Goal: Task Accomplishment & Management: Use online tool/utility

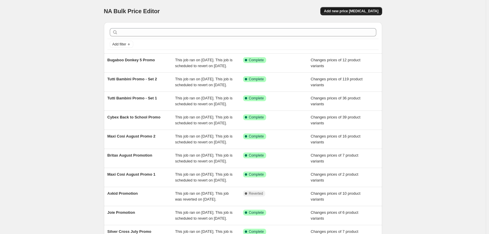
click at [357, 10] on span "Add new price [MEDICAL_DATA]" at bounding box center [351, 11] width 54 height 5
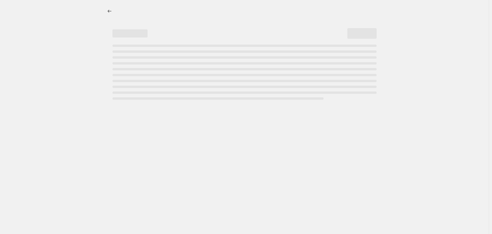
select select "percentage"
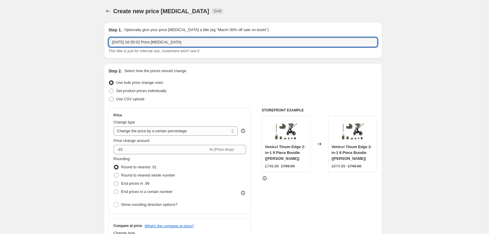
drag, startPoint x: 193, startPoint y: 43, endPoint x: 70, endPoint y: 42, distance: 123.6
type input "Joie Price Match"
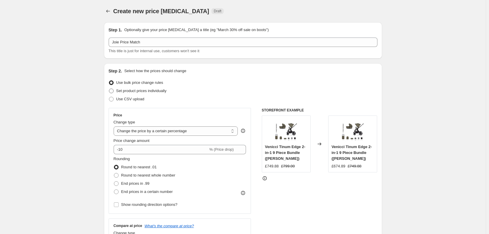
click at [127, 92] on span "Set product prices individually" at bounding box center [141, 90] width 50 height 4
click at [109, 89] on input "Set product prices individually" at bounding box center [109, 88] width 0 height 0
radio input "true"
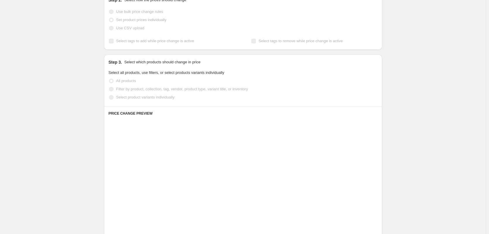
scroll to position [88, 0]
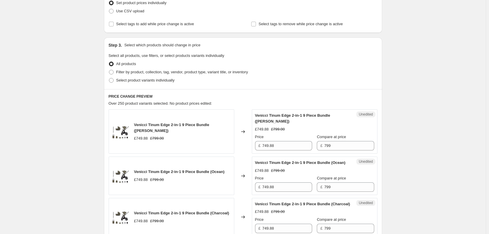
click at [125, 86] on div "Step 3. Select which products should change in price Select all products, use f…" at bounding box center [243, 64] width 278 height 52
click at [125, 79] on span "Select product variants individually" at bounding box center [145, 80] width 58 height 4
click at [109, 78] on input "Select product variants individually" at bounding box center [109, 78] width 0 height 0
radio input "true"
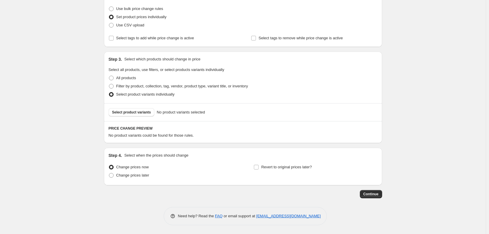
scroll to position [74, 0]
drag, startPoint x: 127, startPoint y: 175, endPoint x: 129, endPoint y: 173, distance: 3.4
click at [129, 173] on span "Change prices later" at bounding box center [132, 175] width 33 height 4
click at [131, 174] on span "Change prices later" at bounding box center [132, 175] width 33 height 4
click at [109, 173] on input "Change prices later" at bounding box center [109, 173] width 0 height 0
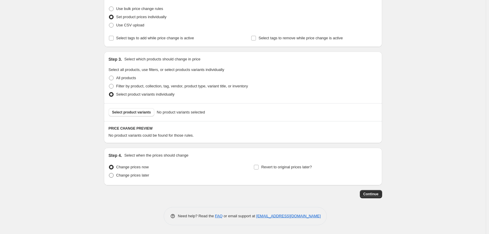
radio input "true"
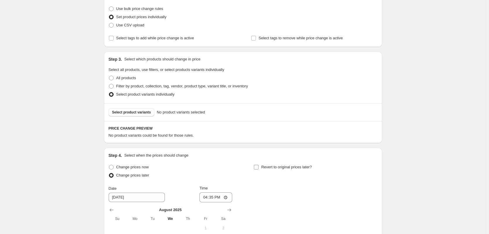
click at [267, 168] on span "Revert to original prices later?" at bounding box center [286, 167] width 51 height 4
click at [259, 168] on input "Revert to original prices later?" at bounding box center [256, 167] width 5 height 5
checkbox input "true"
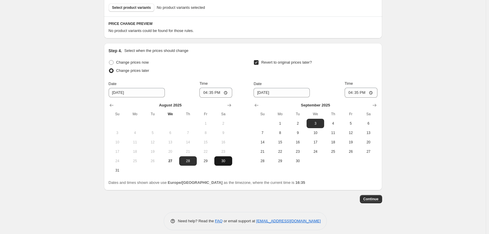
scroll to position [183, 0]
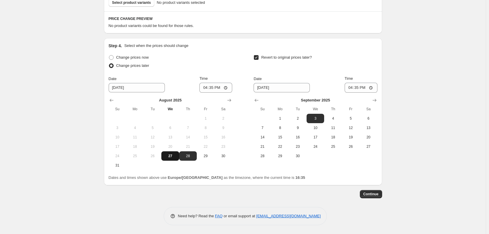
click at [174, 156] on span "27" at bounding box center [170, 156] width 13 height 5
type input "[DATE]"
click at [259, 98] on icon "Show previous month, August 2025" at bounding box center [257, 100] width 6 height 6
click at [334, 155] on span "28" at bounding box center [333, 156] width 13 height 5
type input "[DATE]"
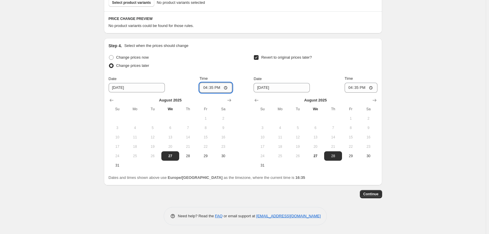
click at [214, 87] on input "16:35" at bounding box center [216, 88] width 33 height 10
type input "18:00"
click at [357, 88] on input "16:35" at bounding box center [361, 88] width 33 height 10
type input "06:01"
type input "06:00"
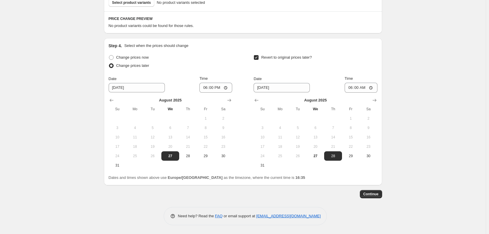
click at [411, 103] on div "Create new price [MEDICAL_DATA]. This page is ready Create new price [MEDICAL_D…" at bounding box center [243, 25] width 486 height 417
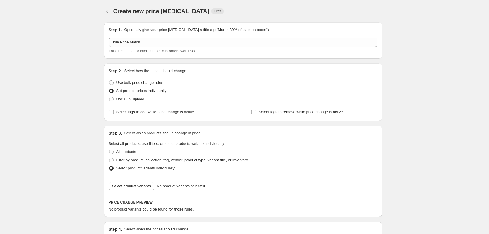
scroll to position [29, 0]
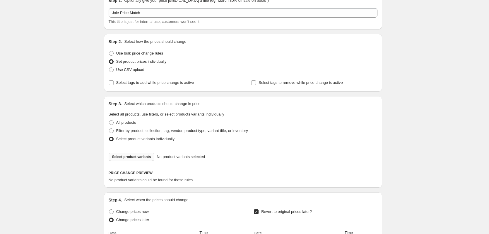
click at [124, 158] on span "Select product variants" at bounding box center [131, 156] width 39 height 5
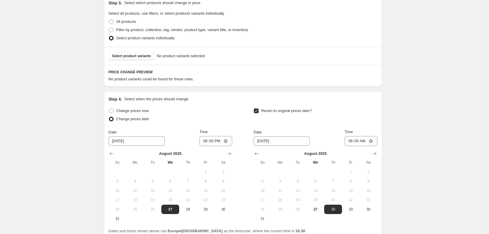
scroll to position [176, 0]
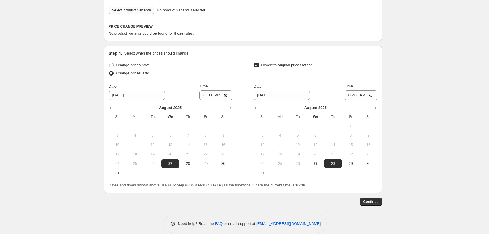
click at [136, 12] on span "Select product variants" at bounding box center [131, 10] width 39 height 5
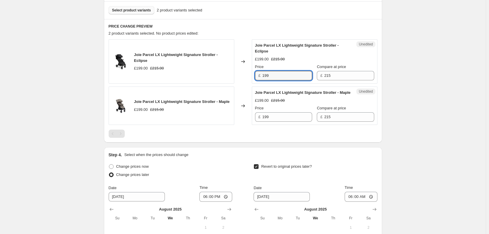
drag, startPoint x: 270, startPoint y: 78, endPoint x: 263, endPoint y: 78, distance: 7.1
click at [263, 78] on div "£ 199" at bounding box center [283, 75] width 57 height 9
type input "189.95"
click at [274, 118] on div "Price £ 199" at bounding box center [283, 113] width 57 height 16
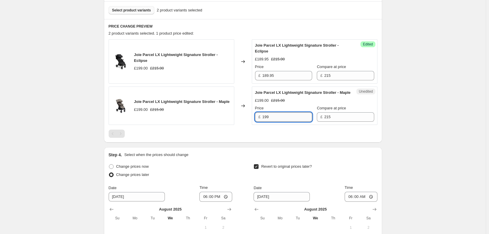
click at [275, 120] on input "199" at bounding box center [288, 116] width 50 height 9
paste input "89.95"
type input "189.95"
click at [394, 146] on div "Create new price [MEDICAL_DATA]. This page is ready Create new price [MEDICAL_D…" at bounding box center [243, 83] width 486 height 519
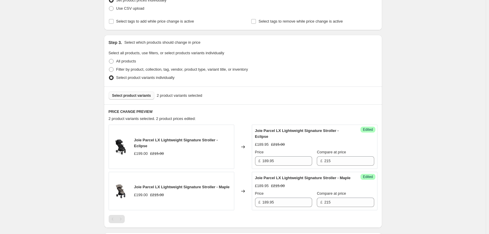
scroll to position [88, 0]
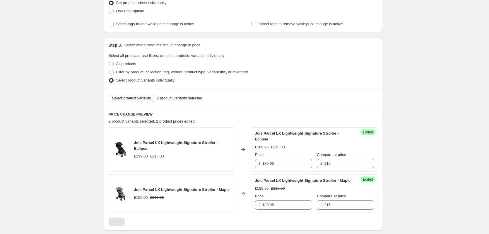
click at [137, 100] on span "Select product variants" at bounding box center [131, 98] width 39 height 5
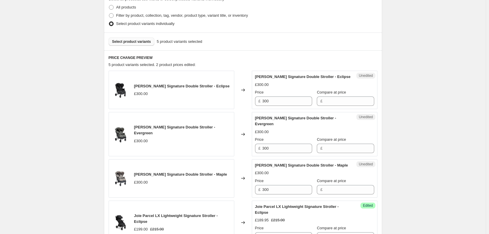
scroll to position [146, 0]
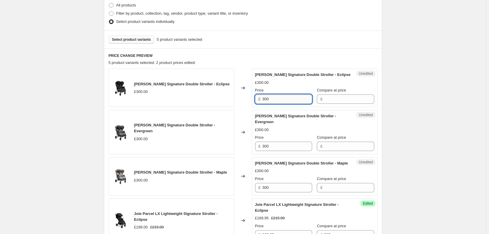
click at [274, 99] on input "300" at bounding box center [288, 98] width 50 height 9
click at [331, 101] on input "Compare at price" at bounding box center [349, 98] width 50 height 9
paste input "300"
type input "300"
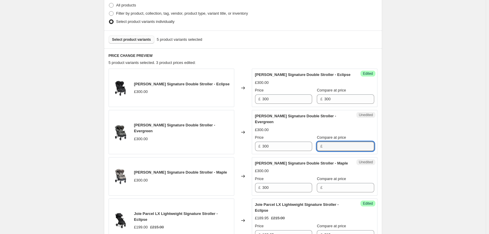
paste input "300"
drag, startPoint x: 328, startPoint y: 150, endPoint x: 324, endPoint y: 161, distance: 11.4
click at [328, 150] on input "300" at bounding box center [349, 146] width 50 height 9
type input "300"
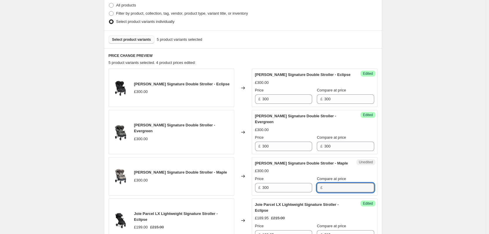
paste input "300"
click at [326, 184] on input "300" at bounding box center [349, 187] width 50 height 9
type input "300"
drag, startPoint x: 288, startPoint y: 104, endPoint x: 287, endPoint y: 101, distance: 2.9
click at [288, 103] on div "Success Edited [PERSON_NAME] Signature Double Stroller - Eclipse £300.00 Price …" at bounding box center [315, 88] width 126 height 38
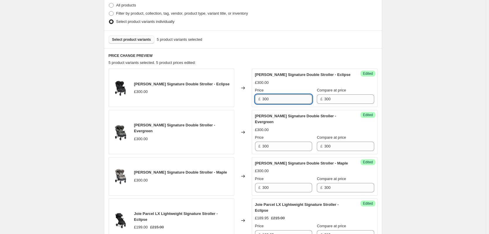
click at [287, 101] on input "300" at bounding box center [288, 98] width 50 height 9
type input "264.95"
click at [289, 145] on input "300" at bounding box center [288, 146] width 50 height 9
paste input "264.95"
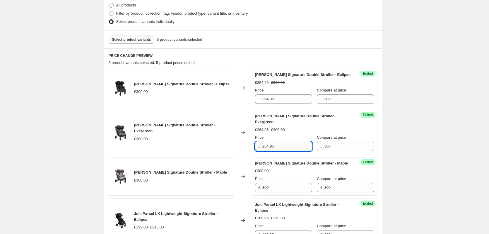
click at [278, 146] on input "264.95" at bounding box center [288, 146] width 50 height 9
type input "268"
drag, startPoint x: 276, startPoint y: 186, endPoint x: 298, endPoint y: 181, distance: 22.2
click at [276, 186] on input "300" at bounding box center [288, 187] width 50 height 9
paste input "268"
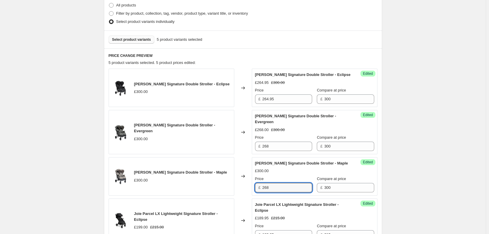
type input "268"
click at [431, 161] on div "Create new price [MEDICAL_DATA]. This page is ready Create new price [MEDICAL_D…" at bounding box center [243, 178] width 486 height 648
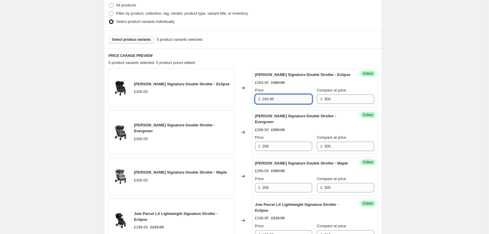
click at [292, 98] on input "264.95" at bounding box center [288, 98] width 50 height 9
type input "264"
click at [84, 80] on div "Create new price [MEDICAL_DATA]. This page is ready Create new price [MEDICAL_D…" at bounding box center [243, 178] width 486 height 648
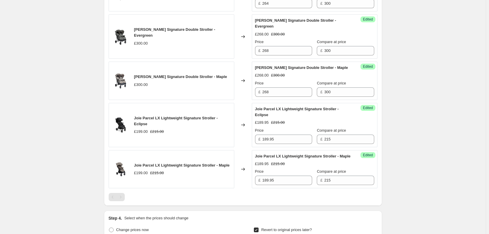
scroll to position [156, 0]
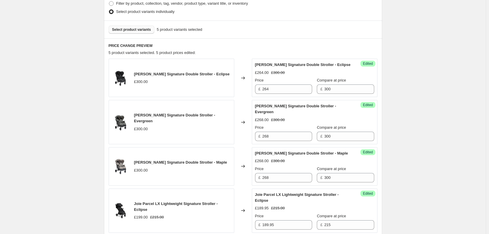
click at [130, 32] on button "Select product variants" at bounding box center [132, 29] width 46 height 8
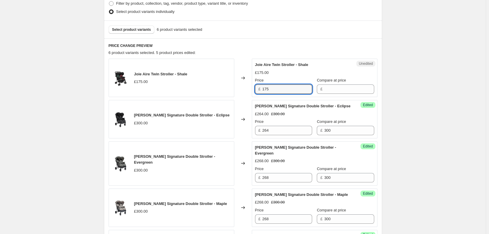
drag, startPoint x: 276, startPoint y: 88, endPoint x: 248, endPoint y: 88, distance: 27.8
click at [248, 88] on div "Joie Aire Twin Stroller - Shale £175.00 Changed to Unedited Joie Aire Twin Stro…" at bounding box center [243, 78] width 269 height 38
drag, startPoint x: 337, startPoint y: 89, endPoint x: 332, endPoint y: 90, distance: 5.3
click at [337, 89] on input "Compare at price" at bounding box center [349, 88] width 50 height 9
paste input "175"
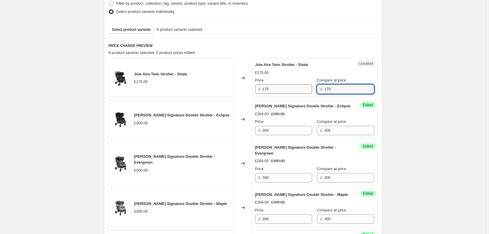
type input "175"
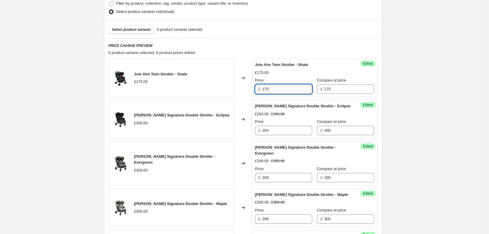
click at [283, 90] on input "175" at bounding box center [288, 88] width 50 height 9
click at [277, 89] on input "165" at bounding box center [288, 88] width 50 height 9
type input "166"
click at [77, 46] on div "Create new price [MEDICAL_DATA]. This page is ready Create new price [MEDICAL_D…" at bounding box center [243, 188] width 486 height 689
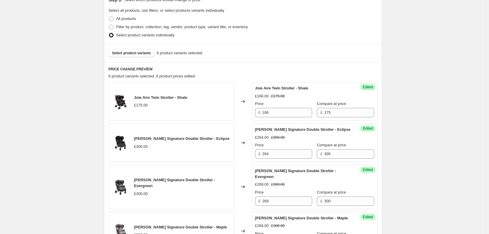
scroll to position [127, 0]
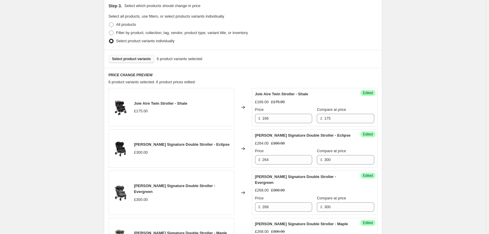
click at [132, 57] on button "Select product variants" at bounding box center [132, 59] width 46 height 8
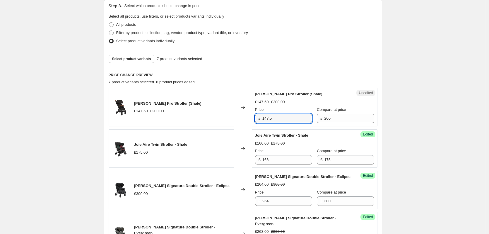
drag, startPoint x: 292, startPoint y: 120, endPoint x: 247, endPoint y: 119, distance: 44.5
click at [247, 119] on div "Joie Pact Pro Stroller (Shale) £147.50 £200.00 Changed to Unedited Joie Pact Pr…" at bounding box center [243, 107] width 269 height 38
type input "138"
click at [47, 54] on div "Create new price [MEDICAL_DATA]. This page is ready Create new price [MEDICAL_D…" at bounding box center [243, 238] width 486 height 731
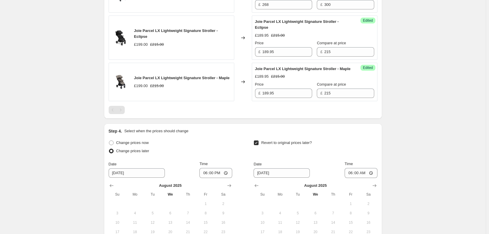
scroll to position [503, 0]
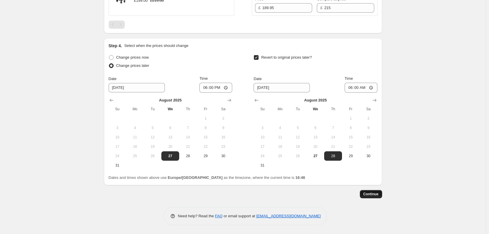
click at [373, 194] on span "Continue" at bounding box center [371, 194] width 15 height 5
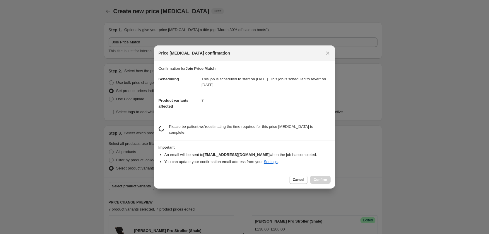
scroll to position [0, 0]
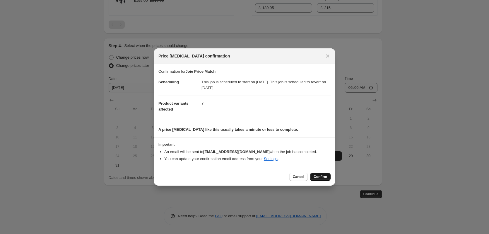
click at [324, 180] on button "Confirm" at bounding box center [320, 177] width 21 height 8
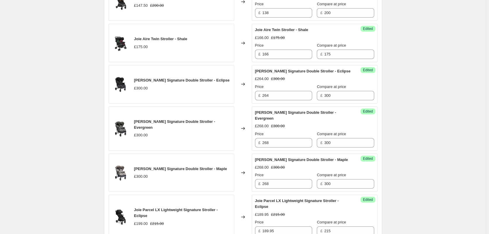
scroll to position [151, 0]
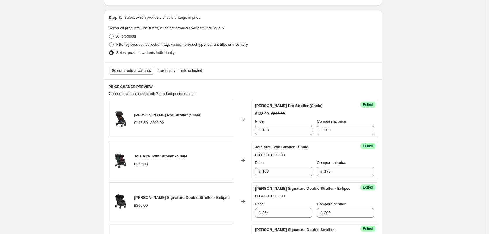
click at [138, 75] on div "Select product variants 7 product variants selected" at bounding box center [243, 71] width 278 height 18
click at [135, 71] on span "Select product variants" at bounding box center [131, 70] width 39 height 5
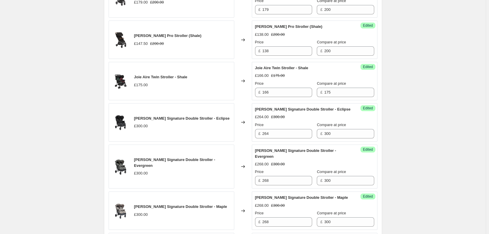
scroll to position [210, 0]
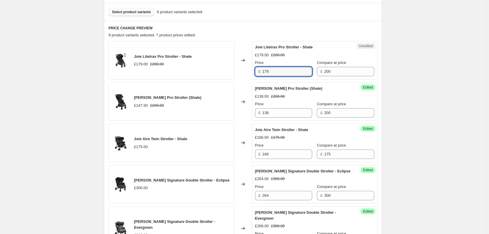
drag, startPoint x: 287, startPoint y: 70, endPoint x: 258, endPoint y: 71, distance: 28.7
click at [258, 71] on div "£ 179" at bounding box center [283, 71] width 57 height 9
type input "149.95"
drag, startPoint x: 277, startPoint y: 74, endPoint x: 247, endPoint y: 71, distance: 30.3
click at [247, 71] on div "[PERSON_NAME] Pro Stroller - Shale £179.00 £200.00 Changed to Success Edited [P…" at bounding box center [243, 60] width 269 height 38
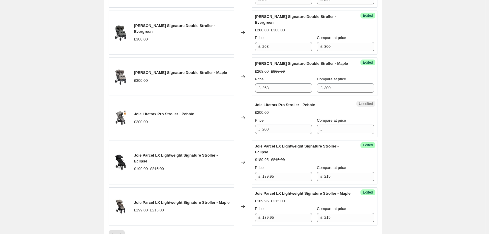
scroll to position [386, 0]
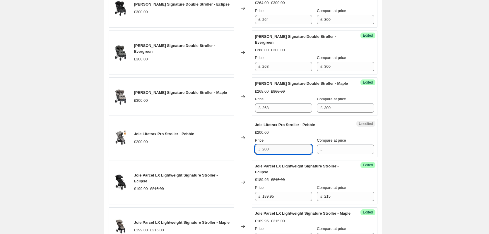
click at [276, 149] on input "200" at bounding box center [288, 148] width 50 height 9
paste input "149.95"
type input "149.95"
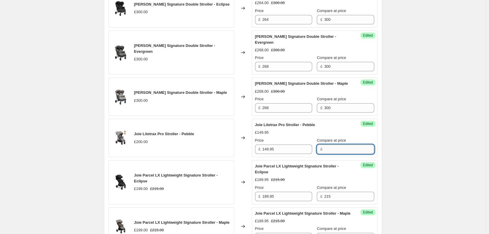
click at [324, 149] on input "Compare at price" at bounding box center [349, 148] width 50 height 9
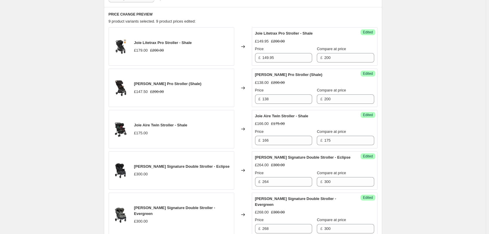
scroll to position [180, 0]
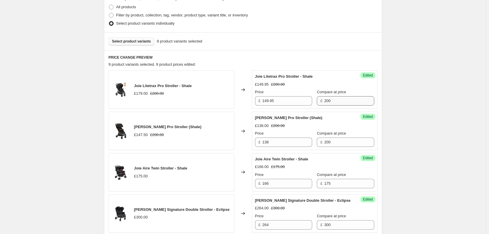
type input "200"
click at [340, 99] on input "200" at bounding box center [349, 100] width 50 height 9
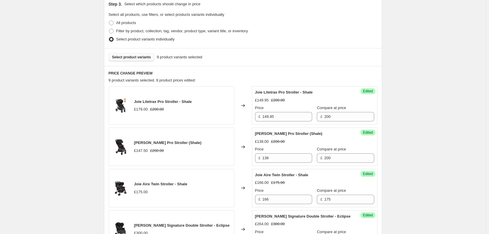
scroll to position [176, 0]
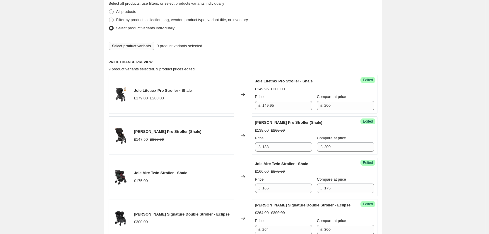
click at [132, 47] on span "Select product variants" at bounding box center [131, 46] width 39 height 5
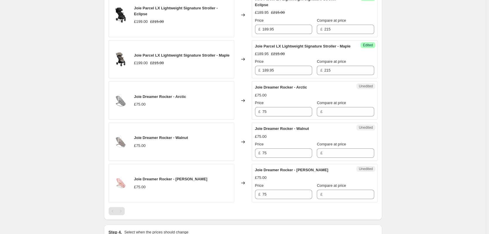
scroll to position [557, 0]
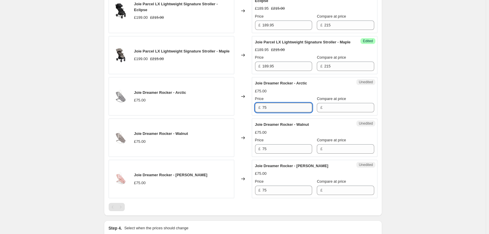
click at [277, 112] on input "75" at bounding box center [288, 107] width 50 height 9
click at [332, 112] on input "Compare at price" at bounding box center [349, 107] width 50 height 9
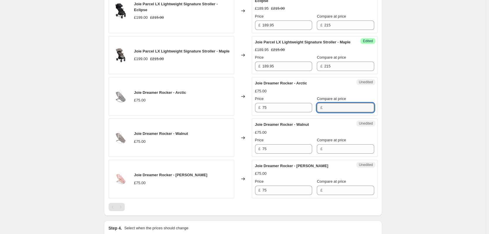
paste input "75"
type input "75"
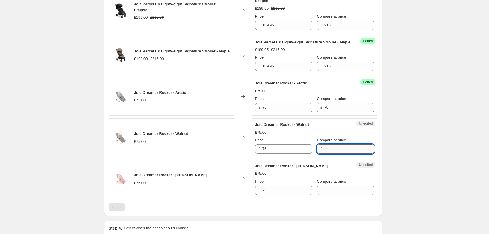
click at [329, 153] on input "Compare at price" at bounding box center [349, 148] width 50 height 9
paste input "75"
type input "75"
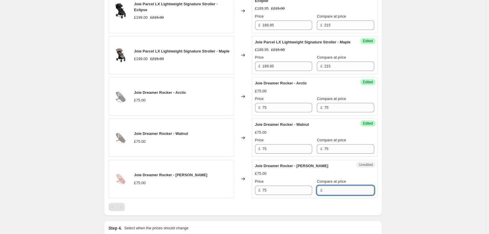
paste input "75"
drag, startPoint x: 324, startPoint y: 200, endPoint x: 322, endPoint y: 191, distance: 8.7
click at [324, 195] on input "75" at bounding box center [349, 189] width 50 height 9
type input "75"
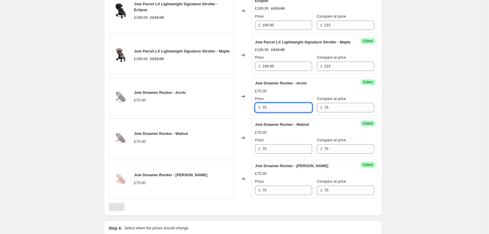
click at [285, 112] on input "75" at bounding box center [288, 107] width 50 height 9
type input "67.40"
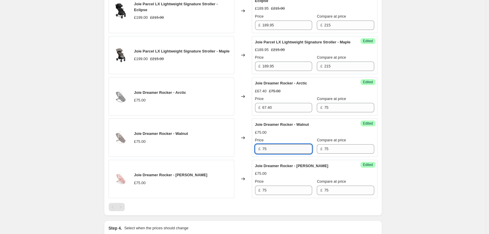
click at [275, 152] on input "75" at bounding box center [288, 148] width 50 height 9
paste input "67.40"
type input "67.40"
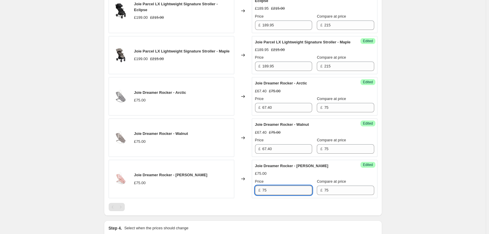
click at [283, 195] on input "75" at bounding box center [288, 189] width 50 height 9
paste input "67.40"
type input "67.40"
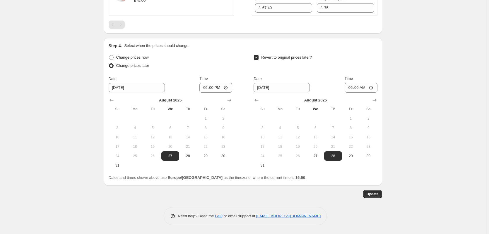
scroll to position [745, 0]
click at [371, 194] on span "Update" at bounding box center [373, 194] width 12 height 5
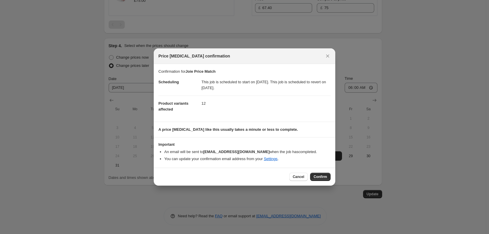
click at [318, 177] on span "Confirm" at bounding box center [320, 176] width 13 height 5
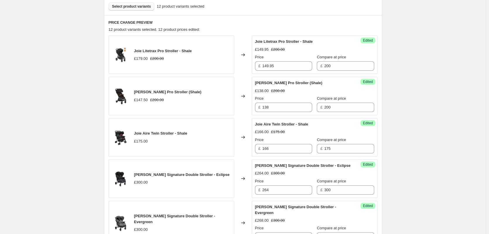
scroll to position [188, 0]
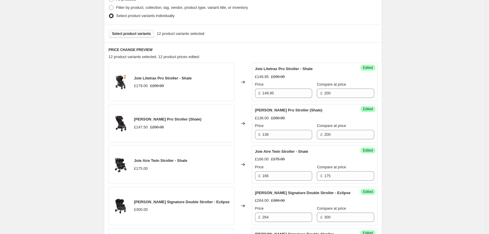
click at [126, 35] on span "Select product variants" at bounding box center [131, 33] width 39 height 5
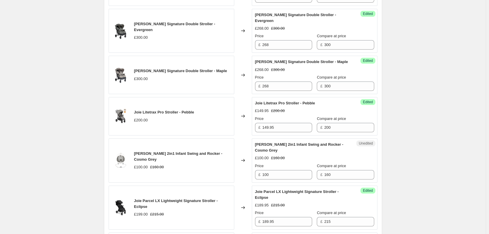
scroll to position [422, 0]
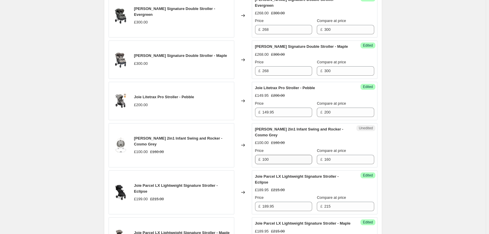
drag, startPoint x: 263, startPoint y: 161, endPoint x: 280, endPoint y: 160, distance: 17.3
click at [280, 160] on div "£ 100" at bounding box center [283, 159] width 57 height 9
drag, startPoint x: 276, startPoint y: 160, endPoint x: 258, endPoint y: 161, distance: 17.9
click at [258, 161] on div "£ 100" at bounding box center [283, 159] width 57 height 9
type input "98"
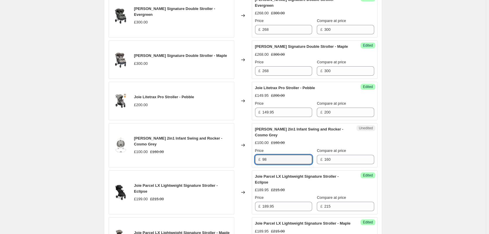
click at [417, 129] on div "Joie Price Match. This page is ready Joie Price Match Info Scheduled Copy to ne…" at bounding box center [243, 88] width 486 height 1020
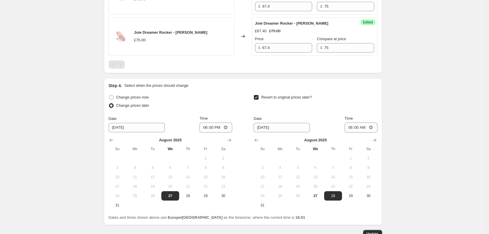
scroll to position [792, 0]
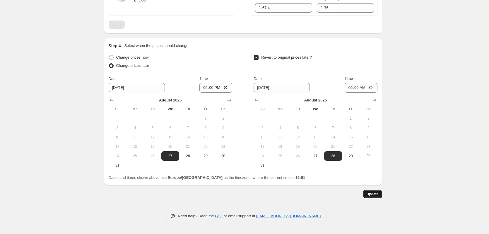
click at [378, 195] on span "Update" at bounding box center [373, 194] width 12 height 5
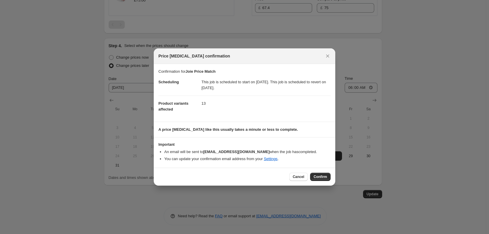
click at [317, 176] on span "Confirm" at bounding box center [320, 176] width 13 height 5
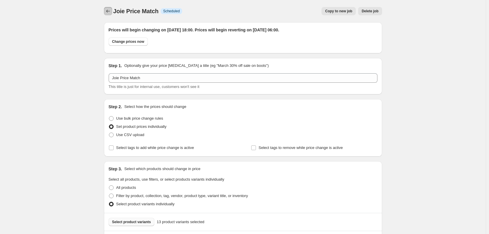
click at [111, 13] on icon "Price change jobs" at bounding box center [108, 11] width 6 height 6
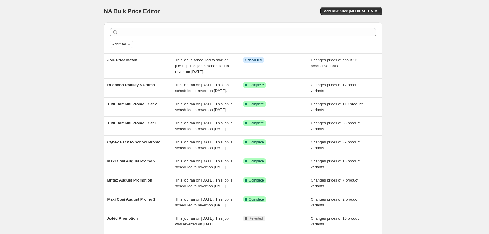
click at [49, 20] on div "NA Bulk Price Editor. This page is ready NA Bulk Price Editor Add new price [ME…" at bounding box center [243, 154] width 486 height 308
click at [49, 21] on div "NA Bulk Price Editor. This page is ready NA Bulk Price Editor Add new price [ME…" at bounding box center [243, 154] width 486 height 308
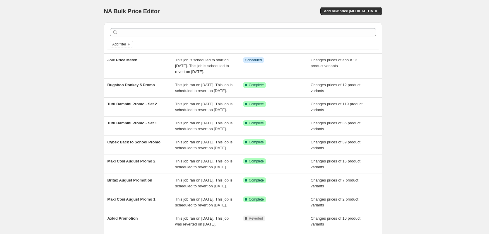
click at [47, 43] on div "NA Bulk Price Editor. This page is ready NA Bulk Price Editor Add new price [ME…" at bounding box center [243, 154] width 486 height 308
